Goal: Check status: Check status

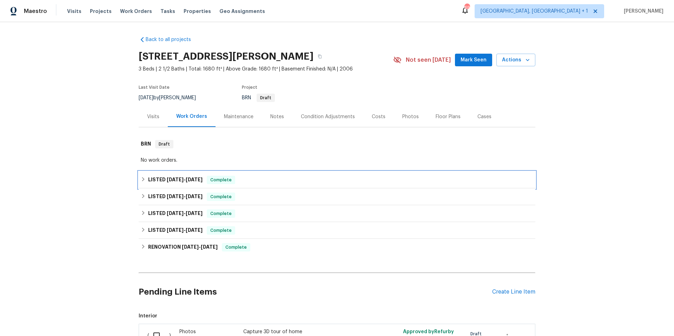
click at [170, 178] on span "[DATE]" at bounding box center [175, 179] width 17 height 5
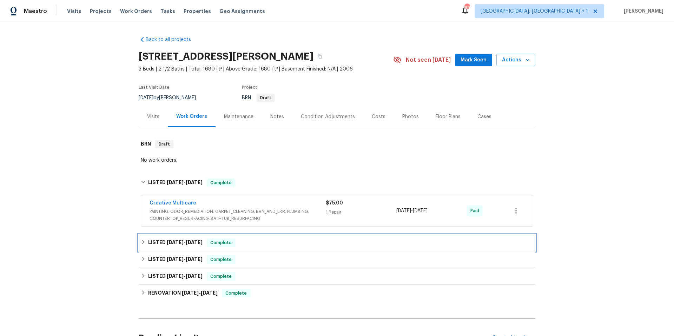
click at [263, 239] on div "LISTED [DATE] - [DATE] Complete" at bounding box center [337, 243] width 392 height 8
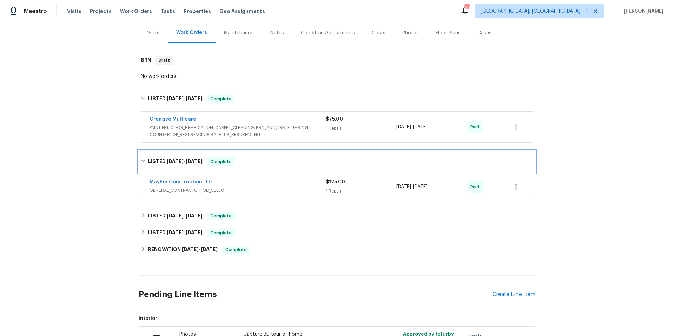
scroll to position [112, 0]
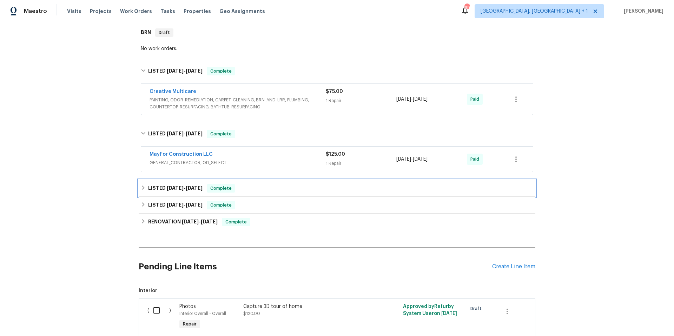
click at [278, 194] on div "LISTED [DATE] - [DATE] Complete" at bounding box center [337, 188] width 396 height 17
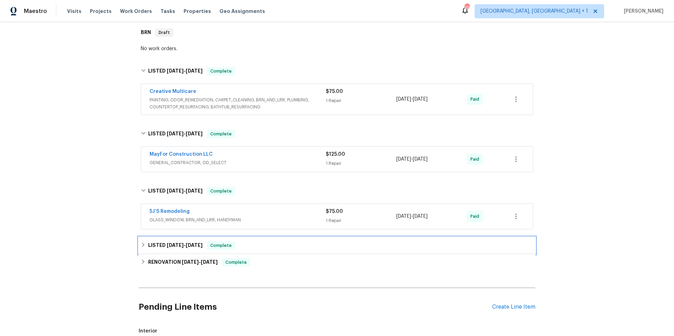
click at [274, 240] on div "LISTED [DATE] - [DATE] Complete" at bounding box center [337, 245] width 396 height 17
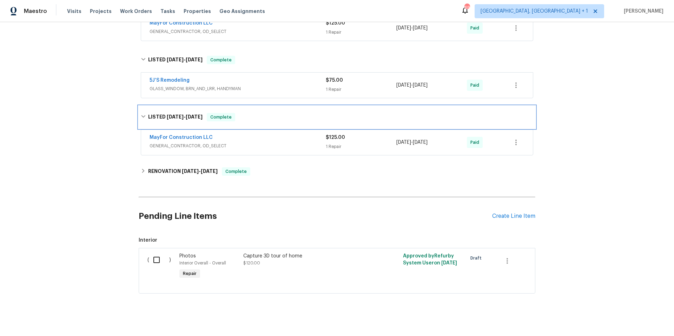
scroll to position [246, 0]
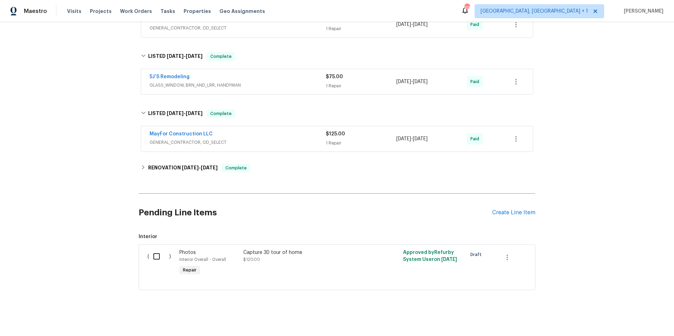
click at [286, 179] on div "Back to all projects [STREET_ADDRESS][PERSON_NAME] 3 Beds | 2 1/2 Baths | Total…" at bounding box center [337, 40] width 396 height 512
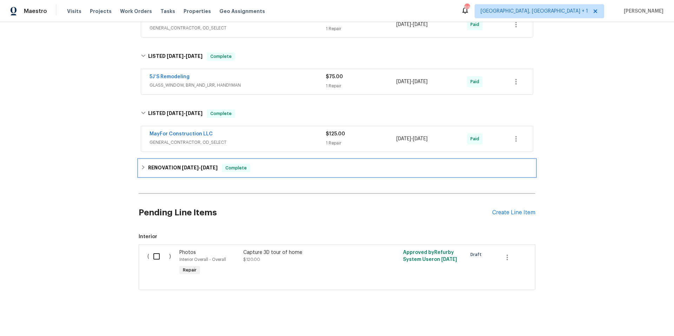
click at [293, 170] on div "RENOVATION [DATE] - [DATE] Complete" at bounding box center [337, 168] width 392 height 8
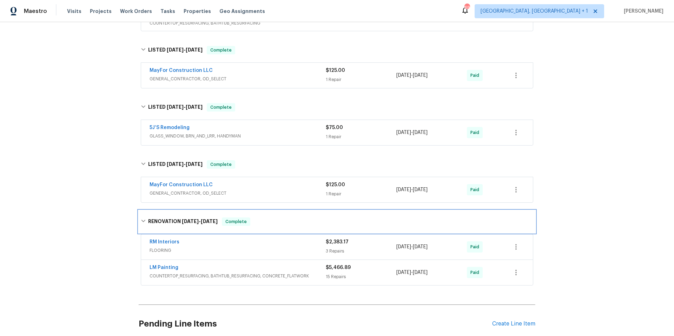
scroll to position [109, 0]
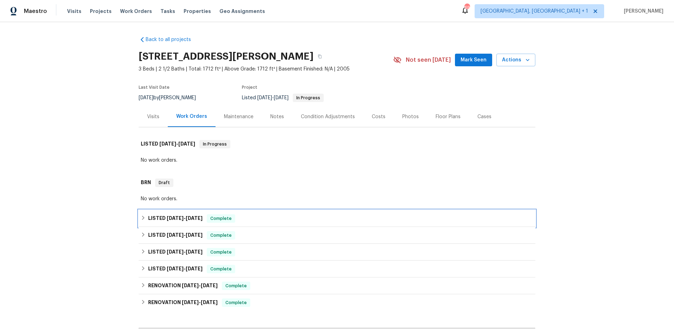
click at [267, 222] on div "LISTED [DATE] - [DATE] Complete" at bounding box center [337, 218] width 392 height 8
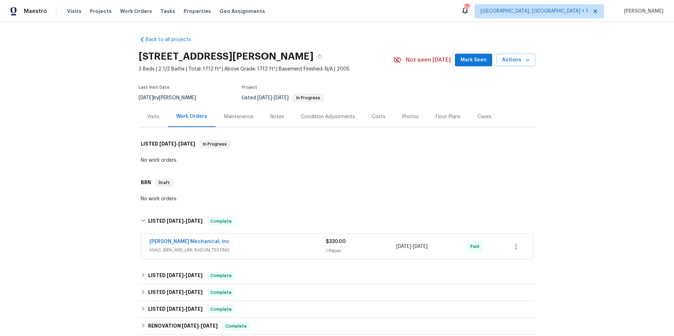
click at [272, 248] on span "HVAC, BRN_AND_LRR, RADON_TESTING" at bounding box center [237, 250] width 176 height 7
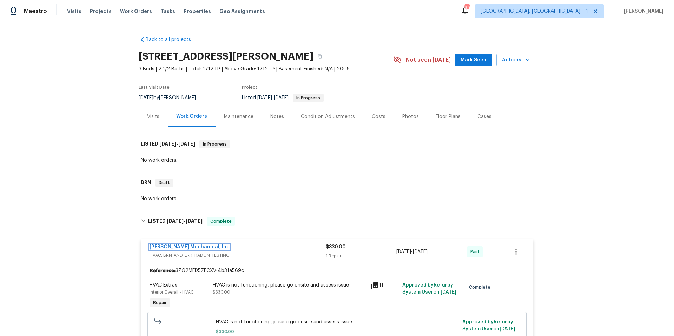
click at [187, 245] on link "[PERSON_NAME] Mechanical, Inc" at bounding box center [189, 247] width 80 height 5
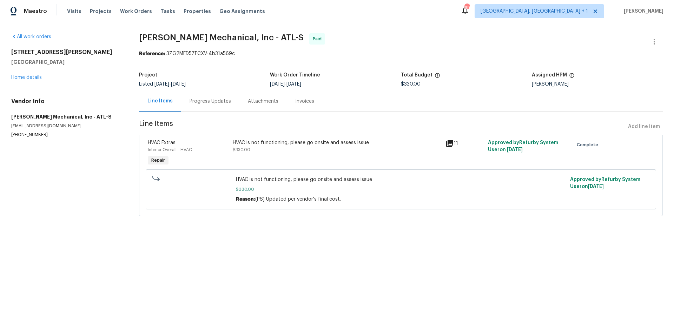
click at [214, 104] on div "Progress Updates" at bounding box center [209, 101] width 41 height 7
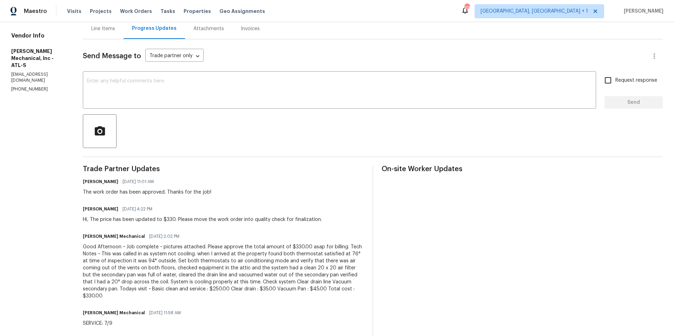
scroll to position [72, 0]
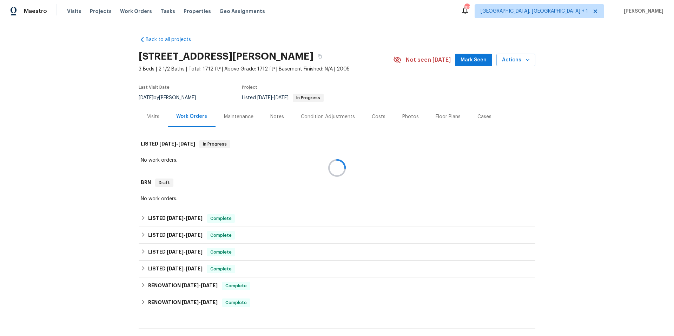
click at [305, 223] on div at bounding box center [337, 168] width 674 height 336
click at [272, 221] on div "LISTED 7/7/25 - 7/9/25 Complete" at bounding box center [337, 218] width 392 height 8
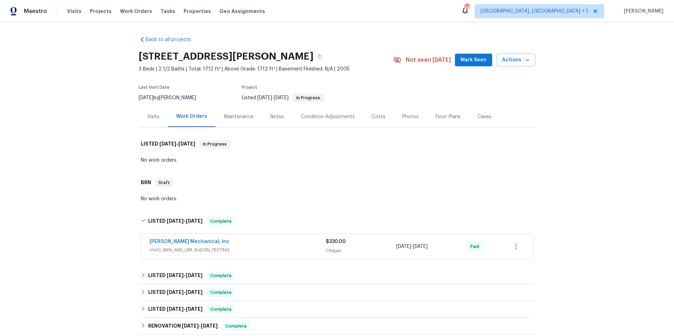
click at [199, 238] on span "JH Martin Mechanical, Inc" at bounding box center [189, 241] width 80 height 7
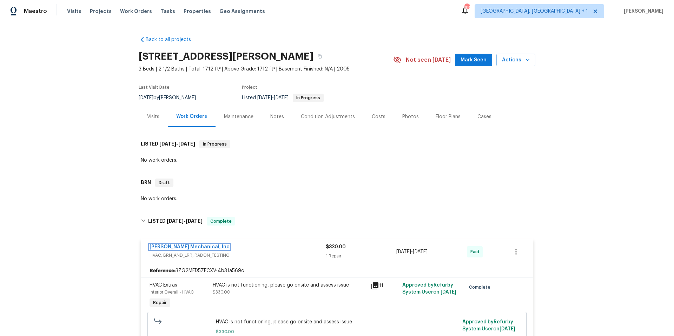
click at [187, 245] on link "JH Martin Mechanical, Inc" at bounding box center [189, 247] width 80 height 5
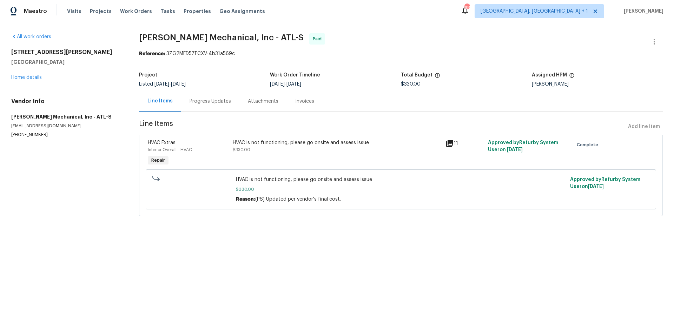
click at [205, 104] on div "Progress Updates" at bounding box center [209, 101] width 41 height 7
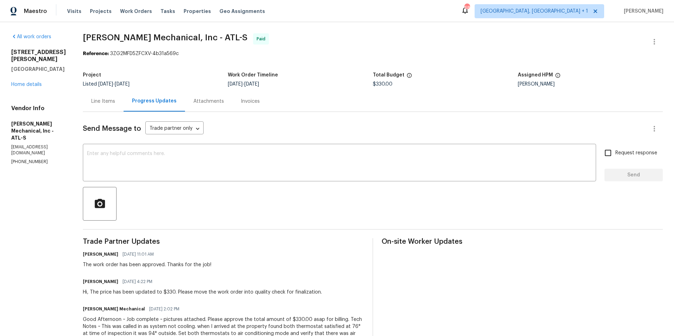
click at [111, 103] on div "Line Items" at bounding box center [103, 101] width 24 height 7
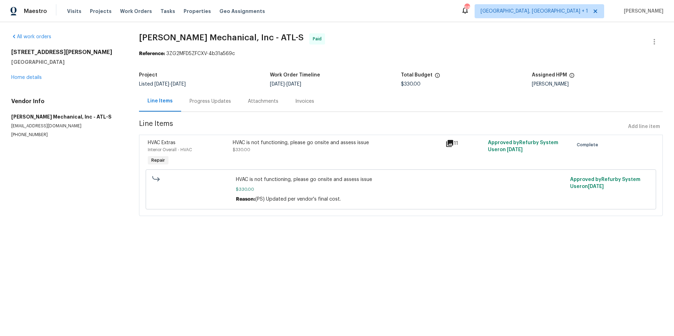
click at [446, 144] on icon at bounding box center [449, 143] width 7 height 7
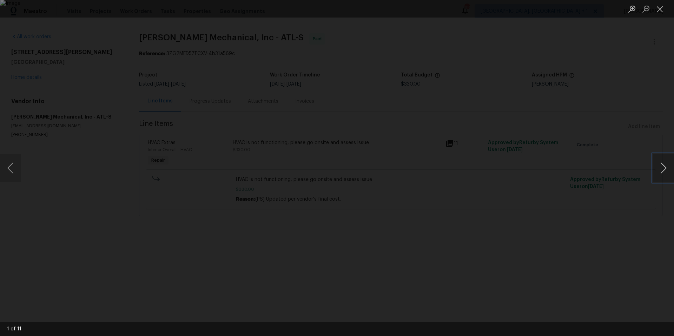
click at [663, 168] on button "Next image" at bounding box center [663, 168] width 21 height 28
click at [485, 112] on div "Lightbox" at bounding box center [337, 168] width 674 height 336
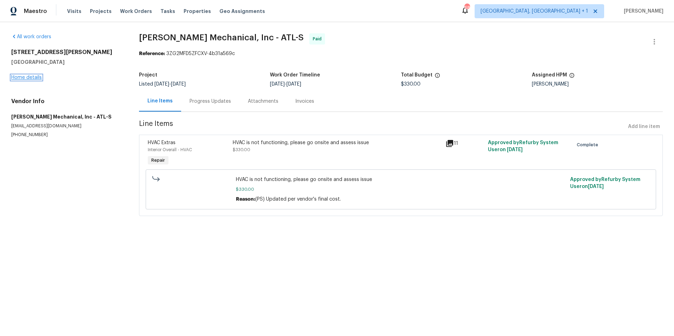
click at [35, 77] on link "Home details" at bounding box center [26, 77] width 31 height 5
